Goal: Task Accomplishment & Management: Use online tool/utility

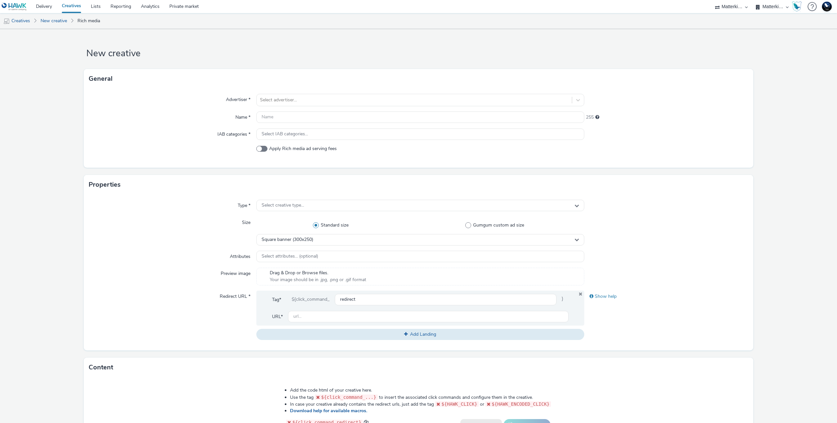
select select "d84d6561-18f3-4a65-9ed0-42618f513f94"
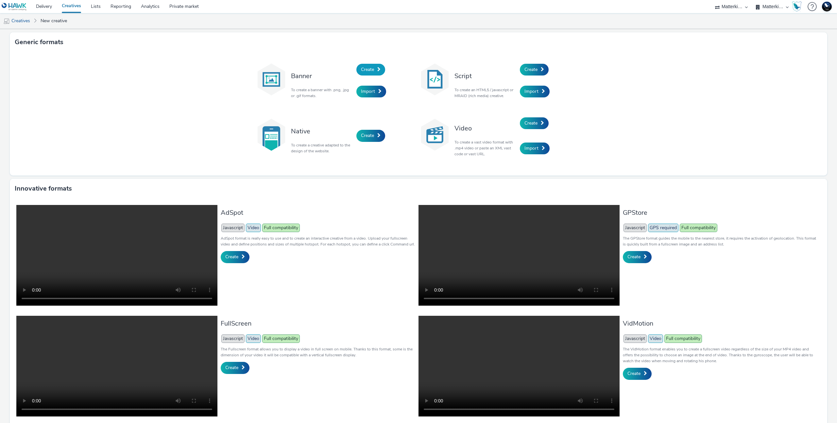
click at [373, 68] on link "Create" at bounding box center [370, 70] width 29 height 12
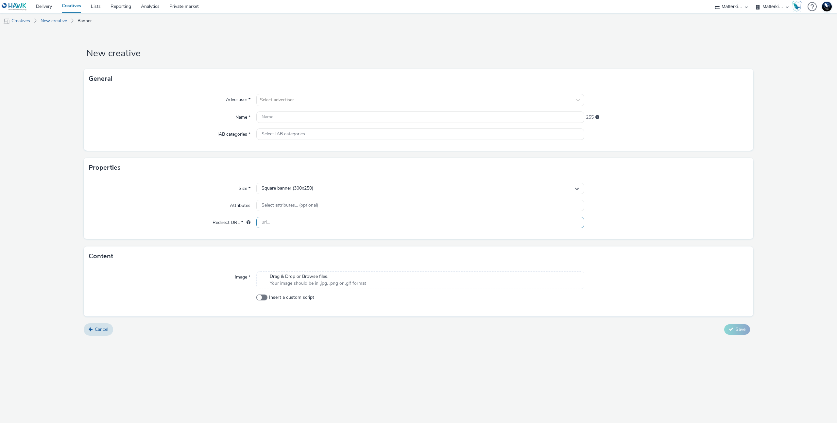
click at [368, 225] on input "text" at bounding box center [420, 222] width 328 height 11
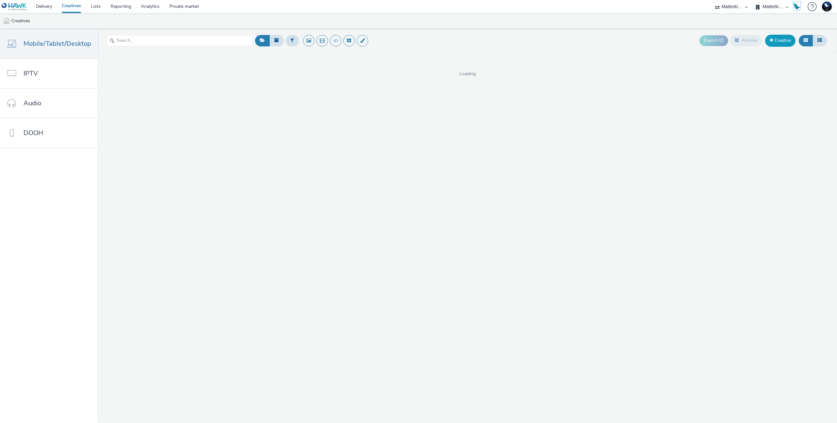
click at [793, 36] on link "Creative" at bounding box center [780, 41] width 30 height 12
